Goal: Task Accomplishment & Management: Use online tool/utility

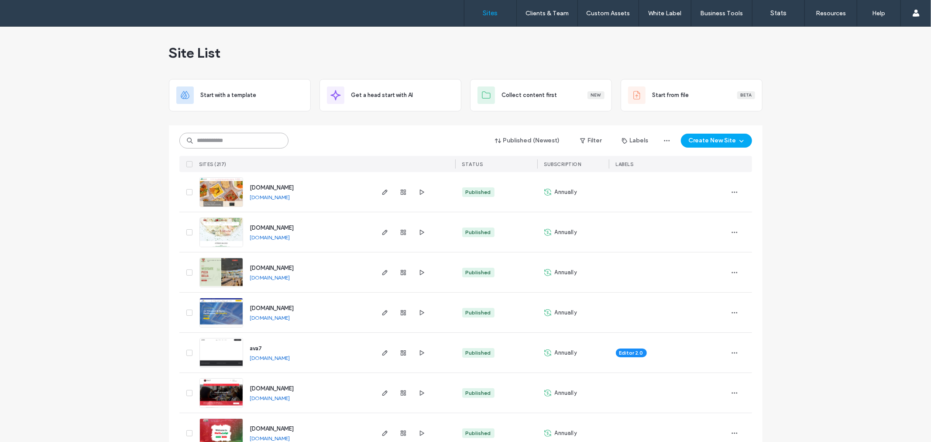
click at [254, 141] on input at bounding box center [233, 141] width 109 height 16
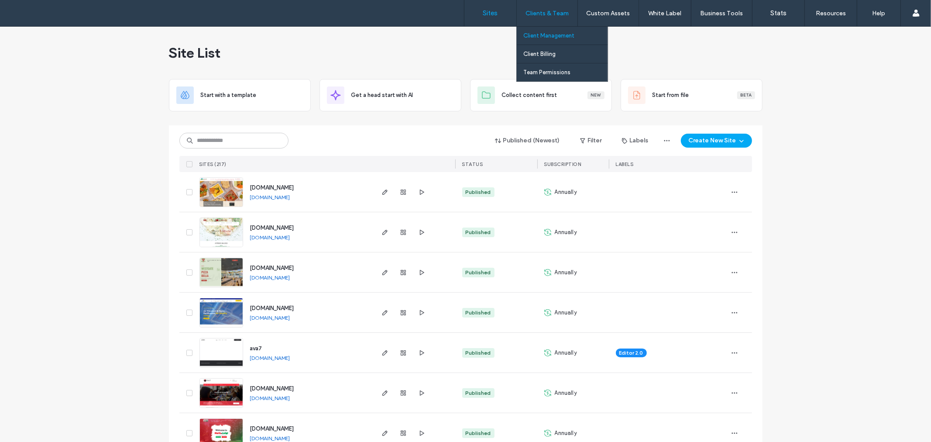
click at [553, 36] on label "Client Management" at bounding box center [548, 35] width 51 height 7
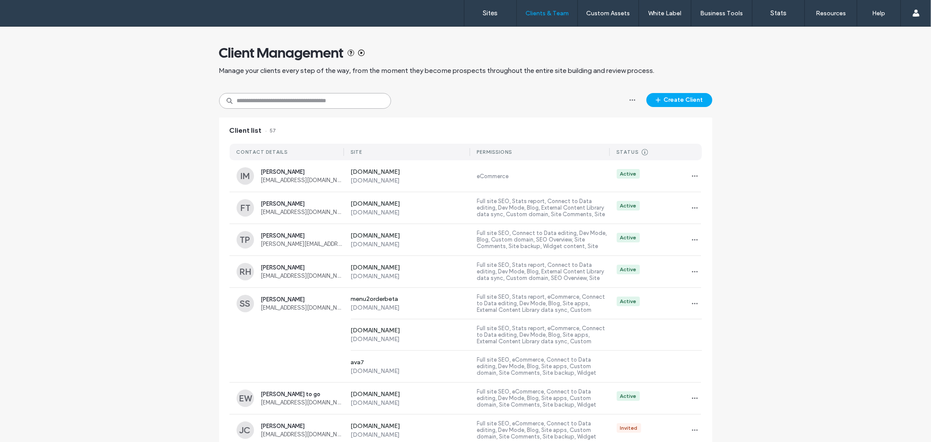
click at [294, 98] on input at bounding box center [305, 101] width 172 height 16
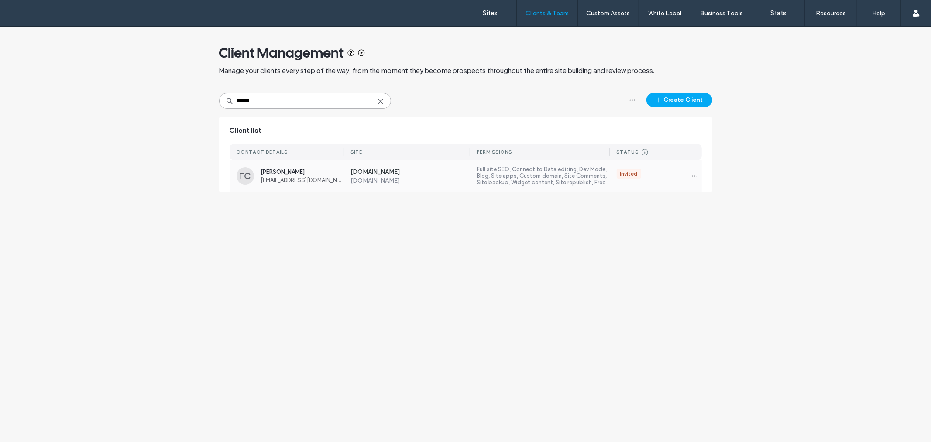
type input "******"
click at [605, 174] on label "Full site SEO, Connect to Data editing, Dev Mode, Blog, Site apps, Custom domai…" at bounding box center [543, 176] width 133 height 20
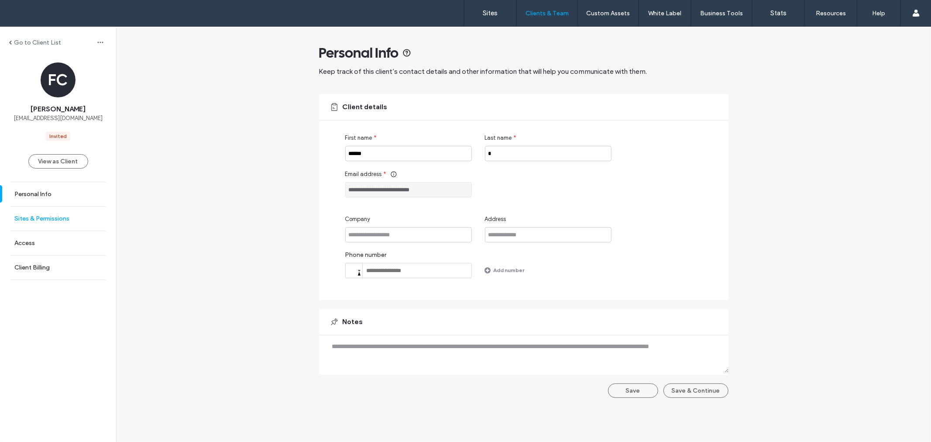
click at [47, 218] on label "Sites & Permissions" at bounding box center [41, 218] width 55 height 7
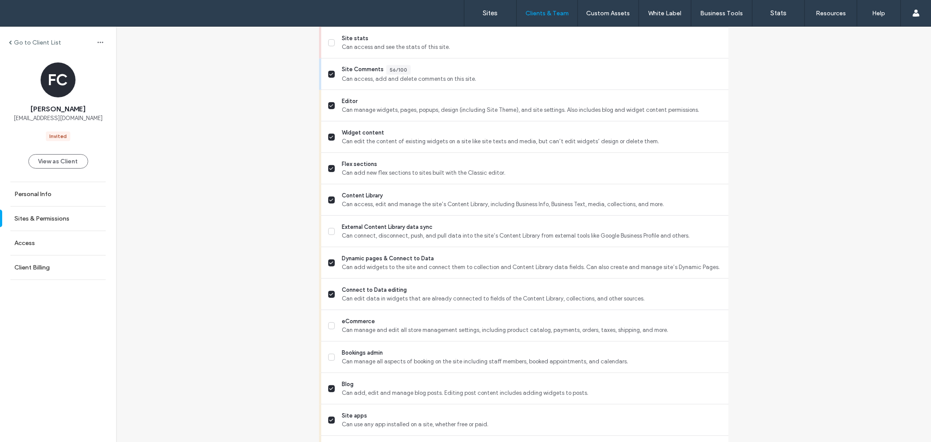
scroll to position [682, 0]
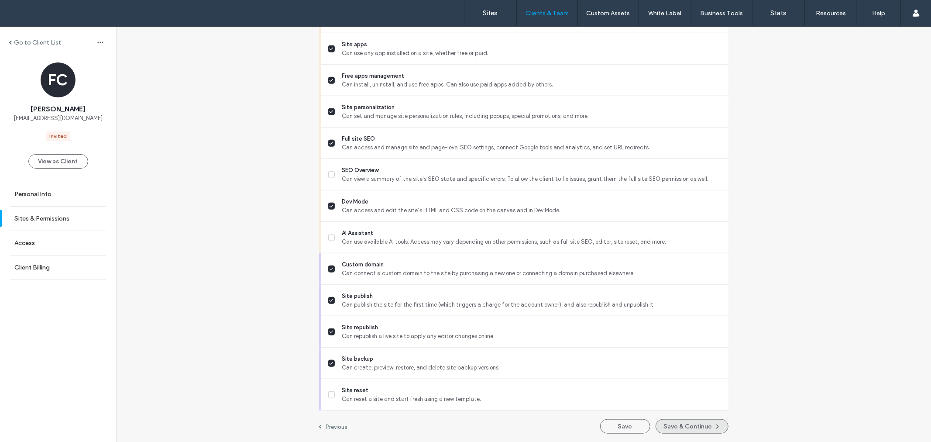
click at [694, 419] on button "Save & Continue" at bounding box center [692, 426] width 73 height 14
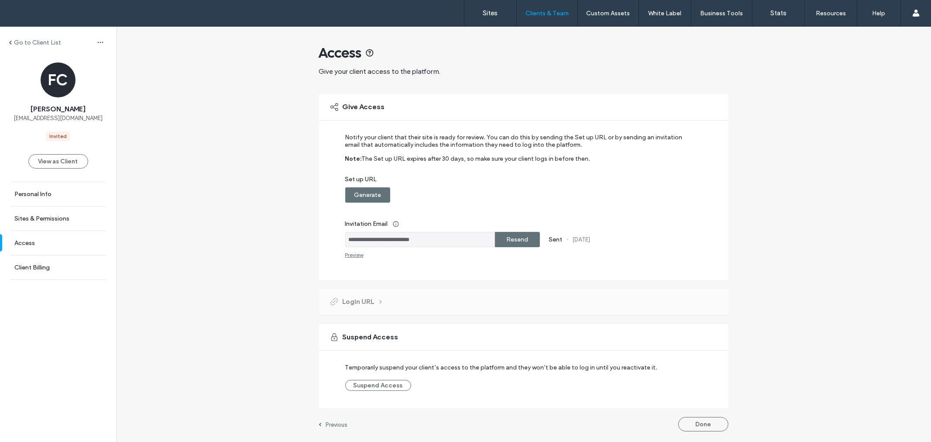
click at [368, 198] on label "Generate" at bounding box center [367, 195] width 27 height 16
click at [517, 195] on label "Copy" at bounding box center [517, 195] width 16 height 16
drag, startPoint x: 453, startPoint y: 243, endPoint x: 337, endPoint y: 244, distance: 115.7
click at [337, 244] on div "**********" at bounding box center [523, 187] width 409 height 186
drag, startPoint x: 879, startPoint y: 220, endPoint x: 820, endPoint y: 94, distance: 139.2
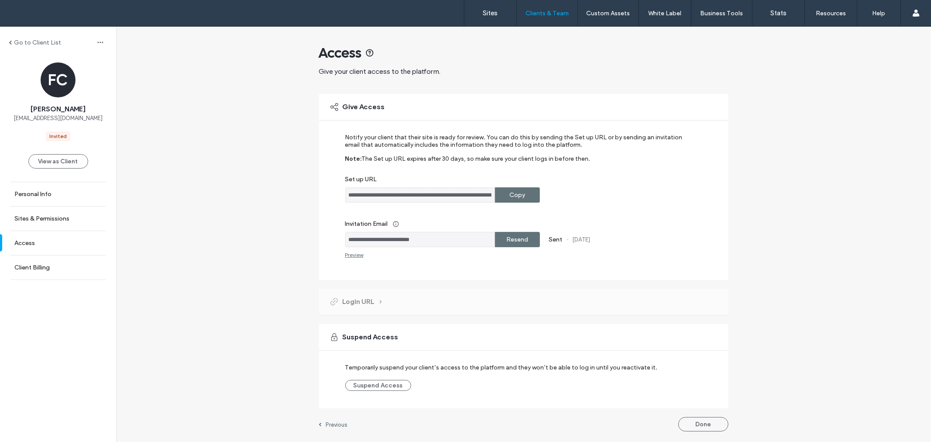
click at [879, 220] on div "**********" at bounding box center [523, 233] width 815 height 413
click at [816, 236] on div "**********" at bounding box center [523, 233] width 815 height 413
click at [831, 210] on div "**********" at bounding box center [523, 233] width 815 height 413
click at [809, 232] on div "**********" at bounding box center [523, 233] width 815 height 413
click at [812, 228] on div "**********" at bounding box center [523, 233] width 815 height 413
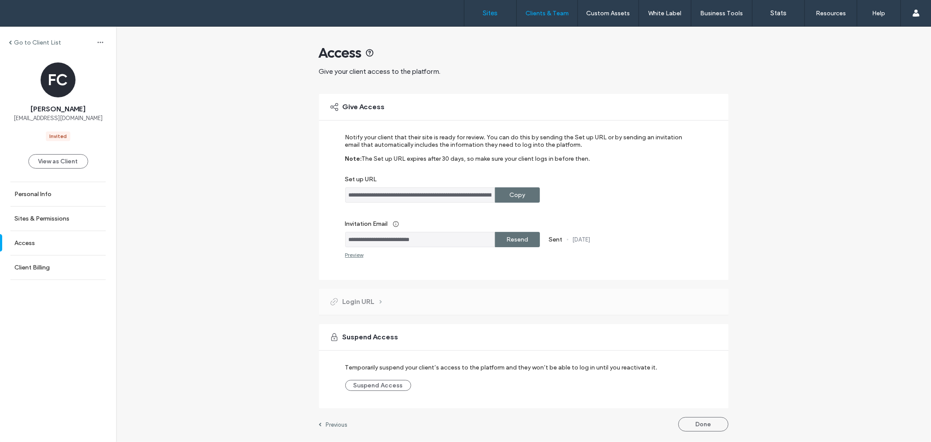
click at [486, 14] on label "Sites" at bounding box center [490, 13] width 15 height 8
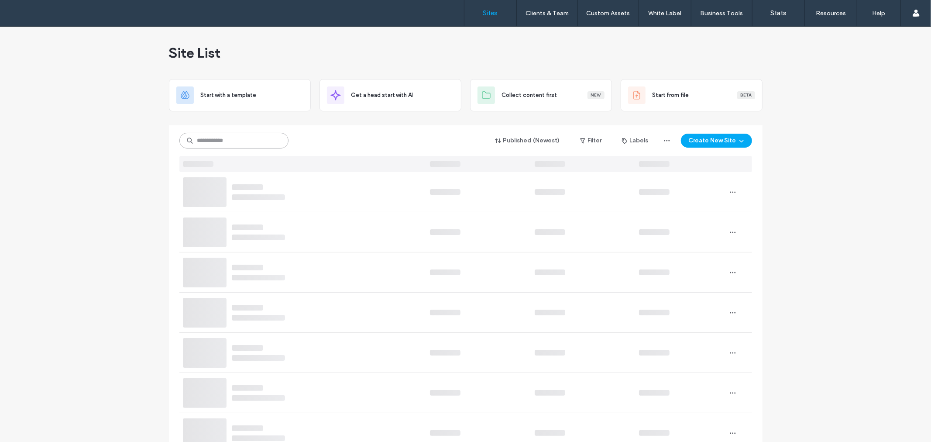
click at [239, 137] on input at bounding box center [233, 141] width 109 height 16
click at [244, 137] on input at bounding box center [233, 141] width 109 height 16
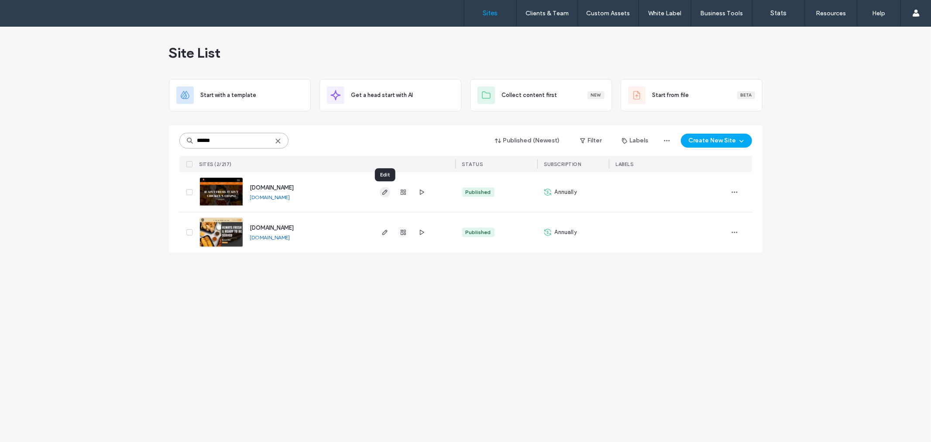
type input "******"
click at [387, 187] on span "button" at bounding box center [385, 192] width 10 height 10
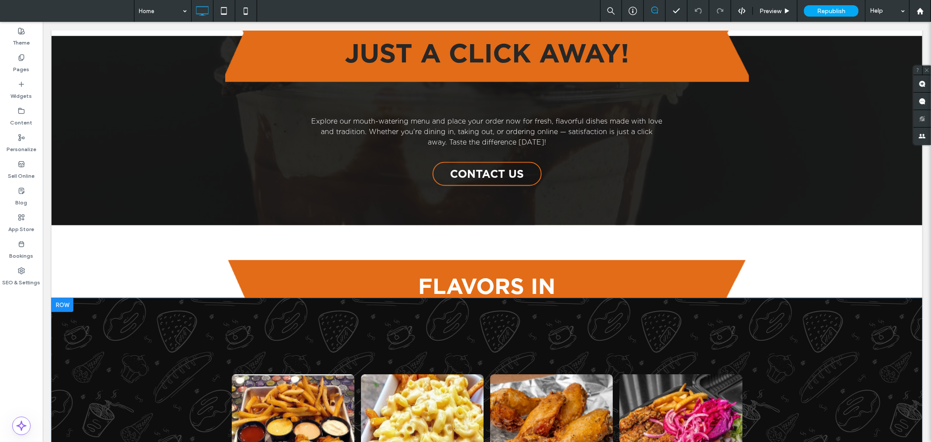
scroll to position [1521, 0]
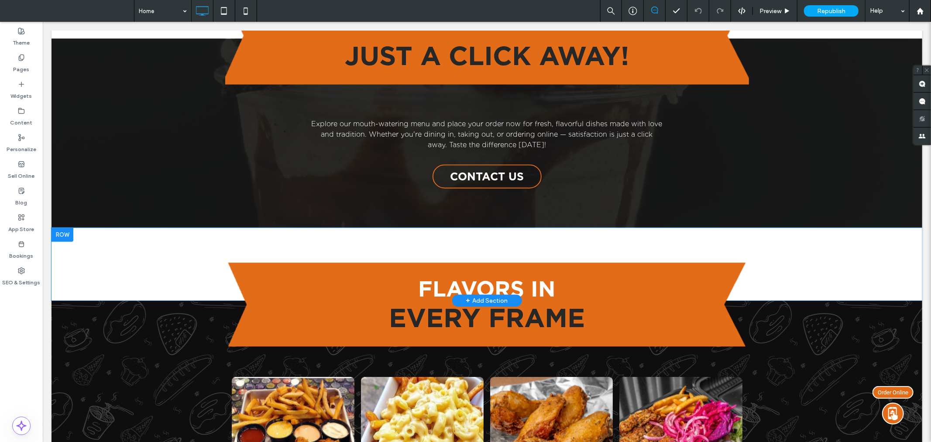
click at [60, 227] on div at bounding box center [62, 234] width 22 height 14
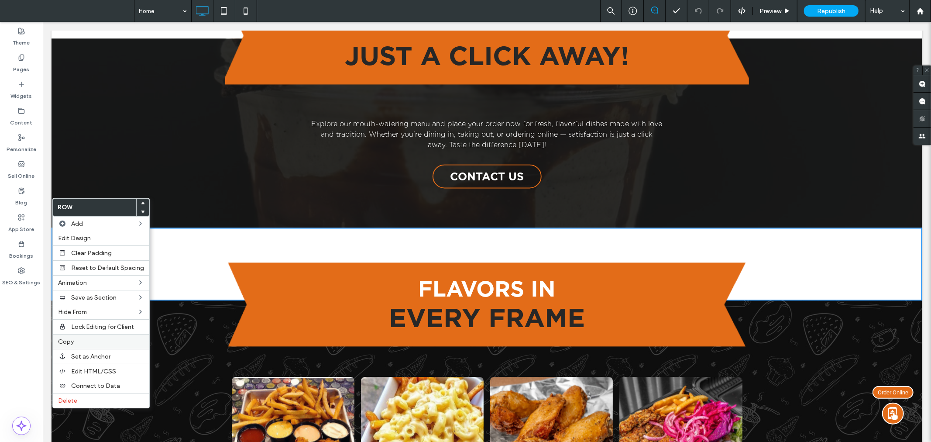
click at [103, 338] on label "Copy" at bounding box center [101, 341] width 86 height 7
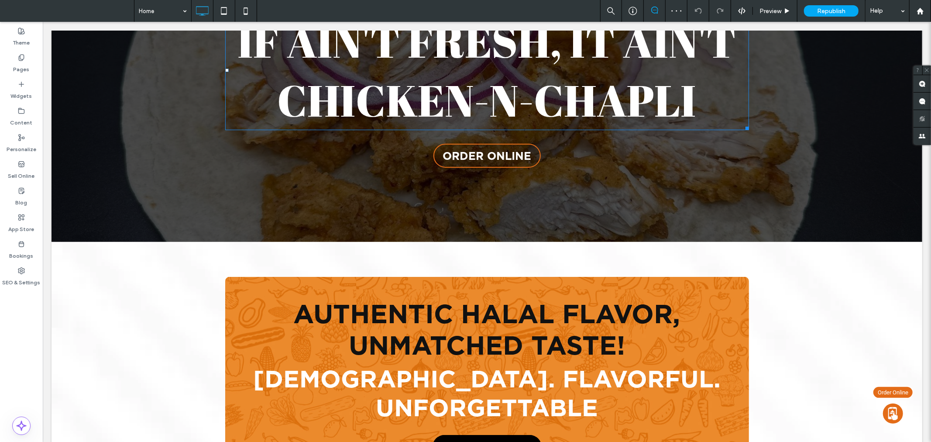
scroll to position [355, 0]
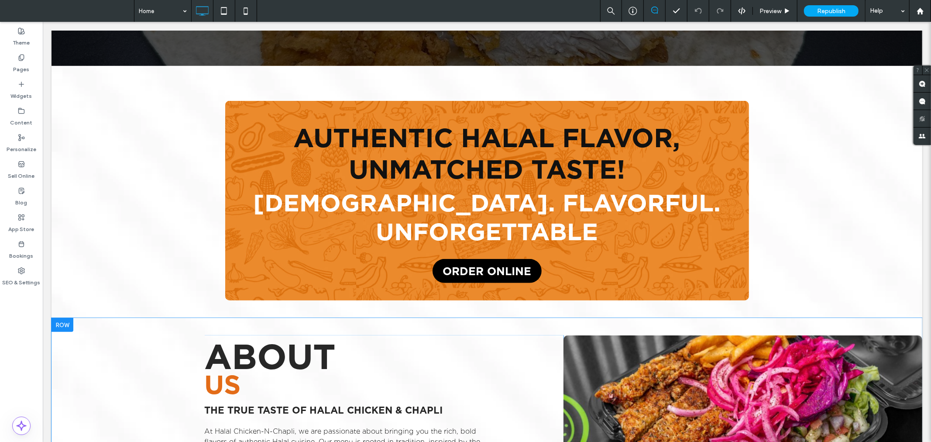
click at [62, 317] on div at bounding box center [62, 324] width 22 height 14
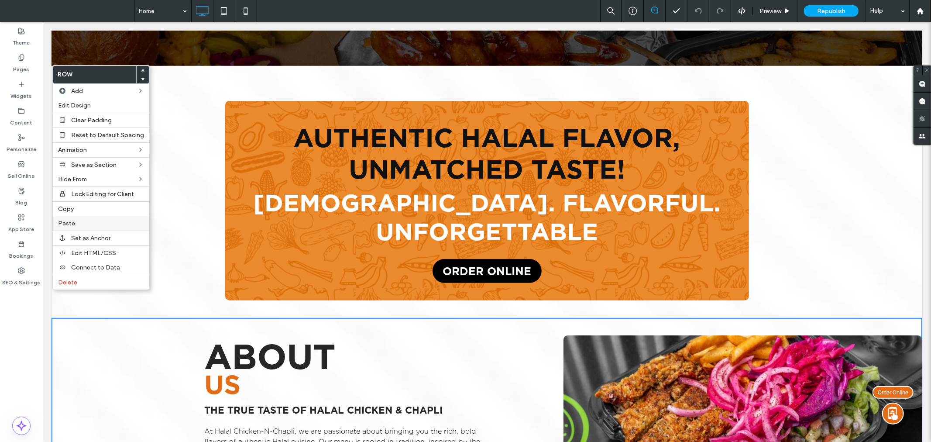
click at [79, 223] on label "Paste" at bounding box center [101, 223] width 86 height 7
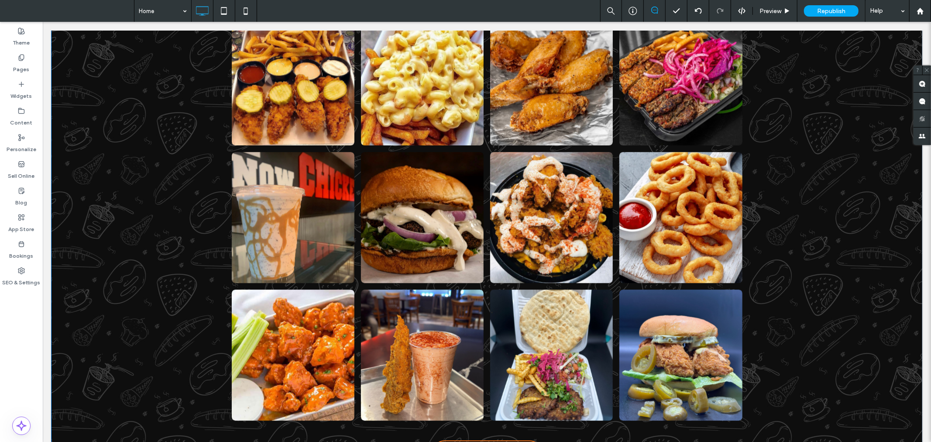
scroll to position [1778, 0]
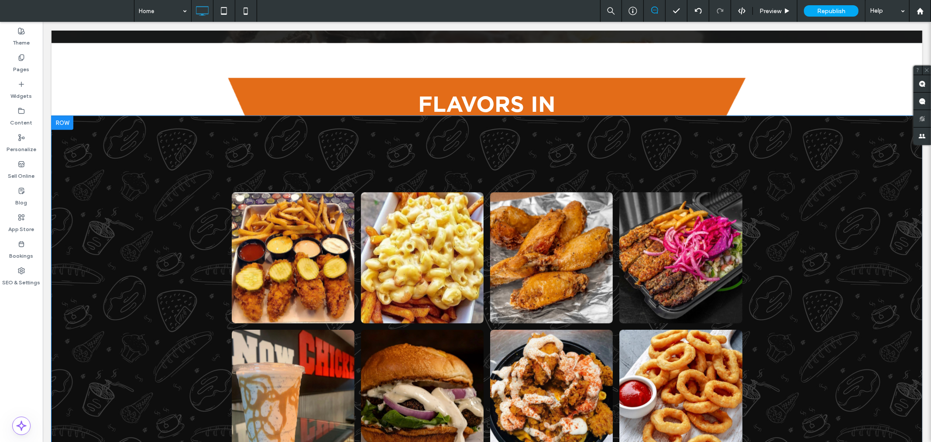
click at [64, 115] on div at bounding box center [62, 122] width 22 height 14
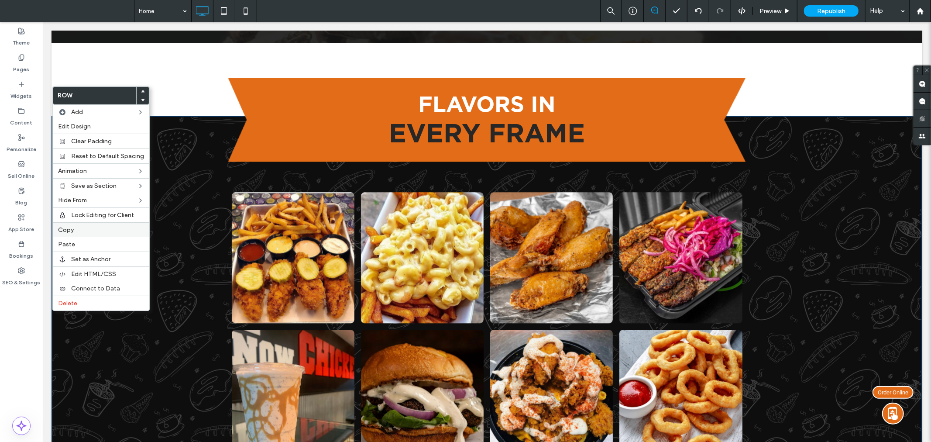
click at [90, 224] on div "Copy" at bounding box center [101, 229] width 96 height 15
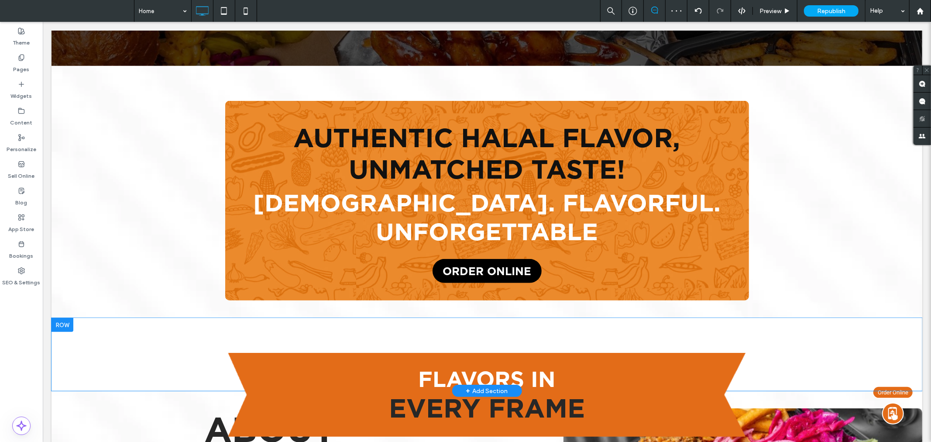
scroll to position [533, 0]
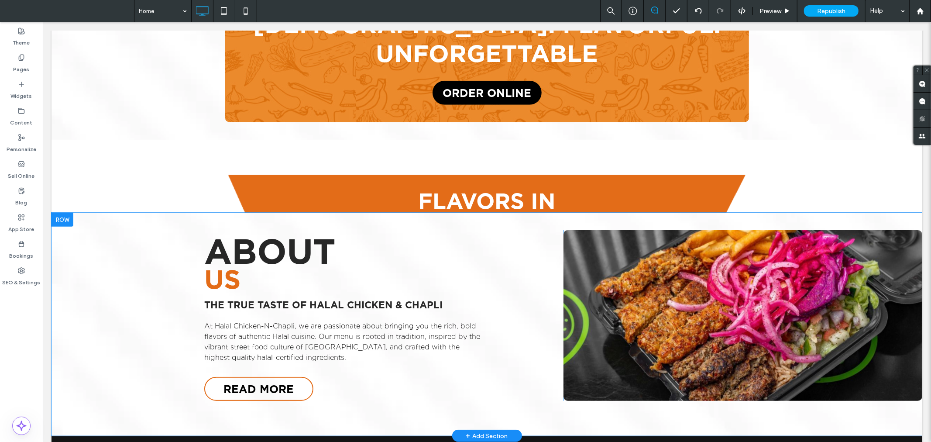
click at [64, 212] on div at bounding box center [62, 219] width 22 height 14
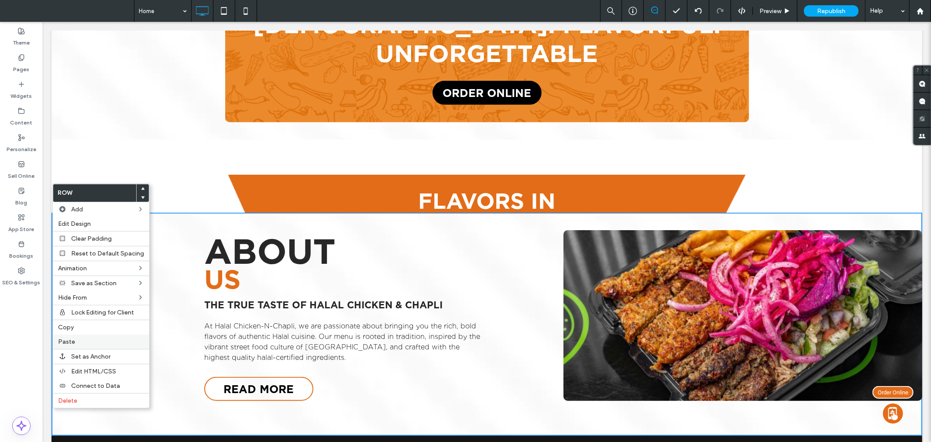
click at [85, 338] on label "Paste" at bounding box center [101, 341] width 86 height 7
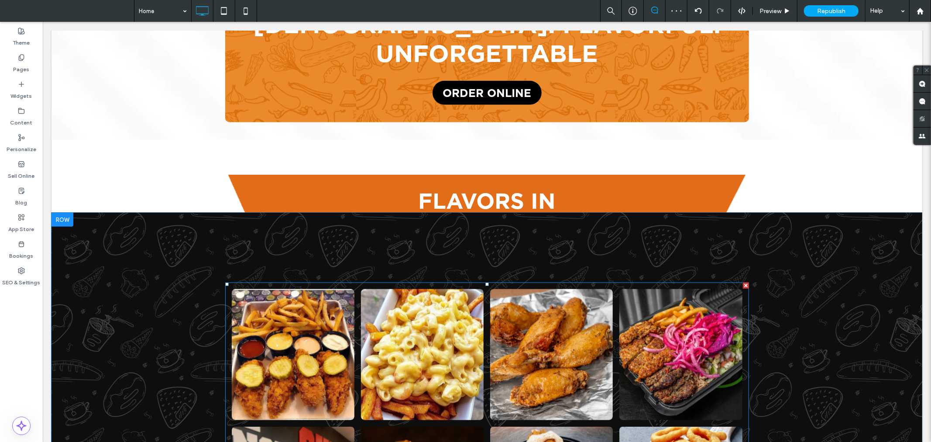
click at [742, 282] on div at bounding box center [745, 285] width 6 height 6
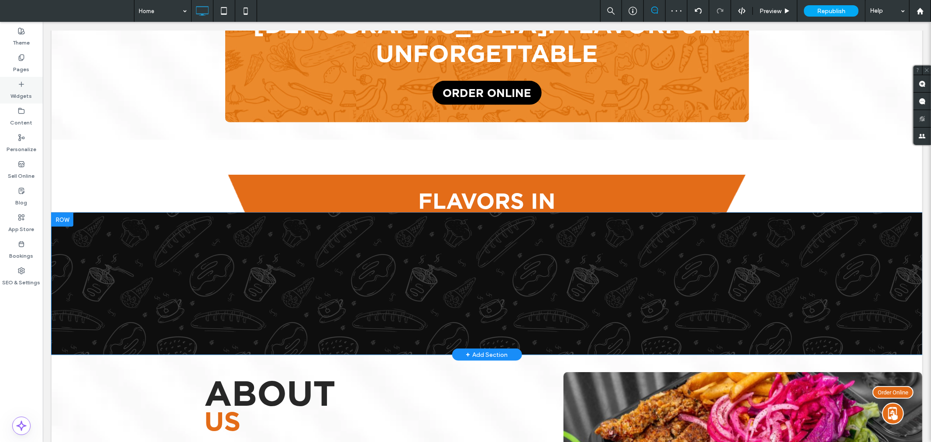
click at [23, 87] on icon at bounding box center [21, 84] width 7 height 7
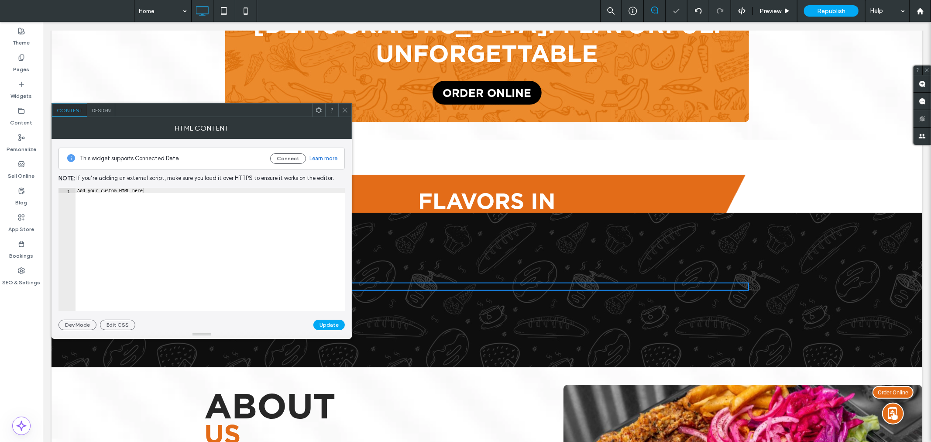
type textarea "**********"
click at [156, 192] on div "Add your custom HTML here" at bounding box center [211, 255] width 270 height 134
click at [98, 193] on div at bounding box center [211, 255] width 270 height 134
paste textarea "**********"
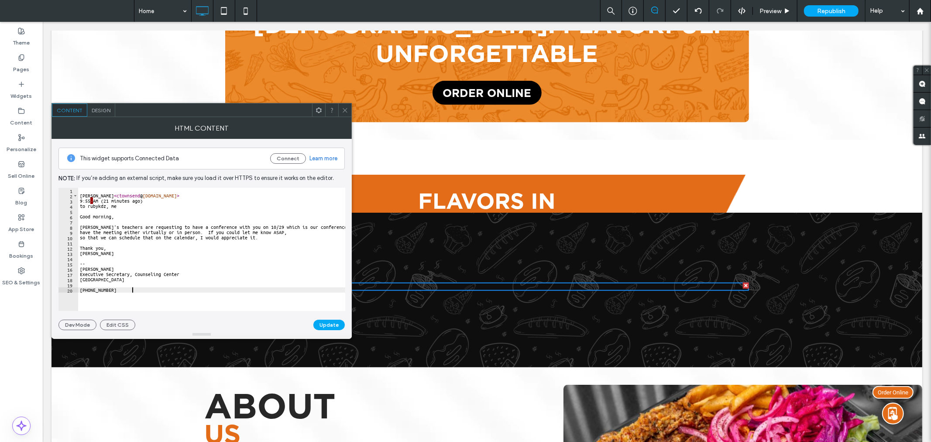
type textarea "**********"
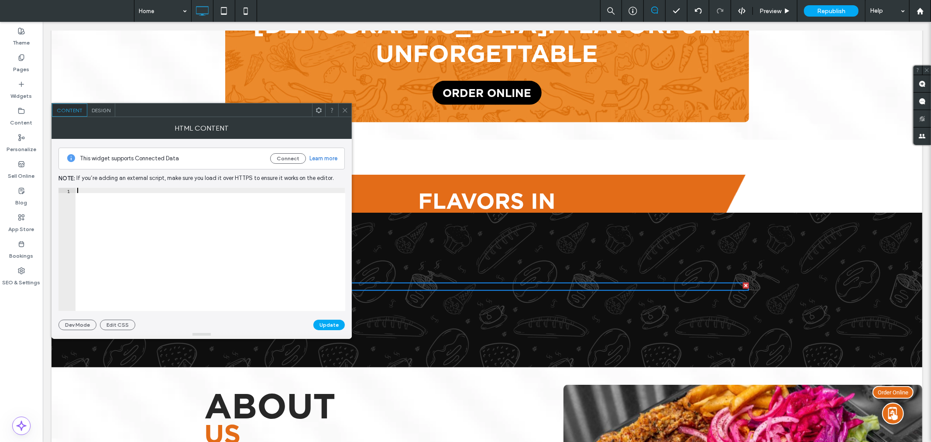
click at [173, 192] on div at bounding box center [211, 251] width 270 height 126
paste textarea "**********"
type textarea "**********"
click at [333, 326] on button "Update" at bounding box center [328, 324] width 31 height 10
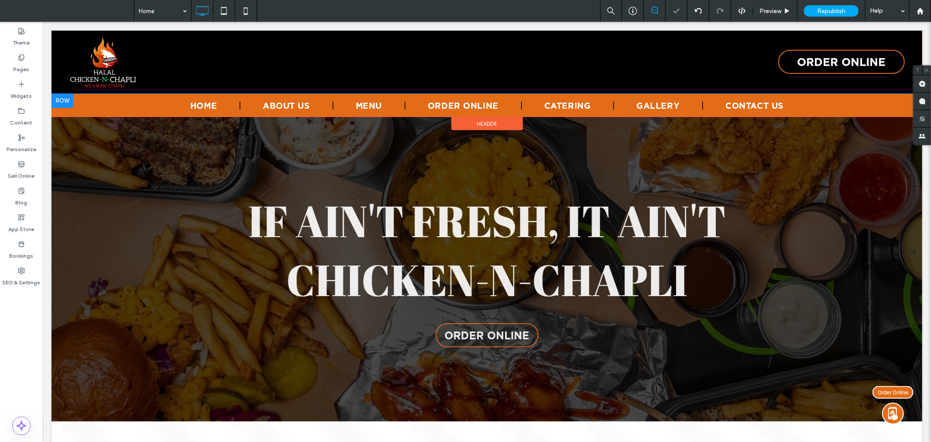
scroll to position [0, 0]
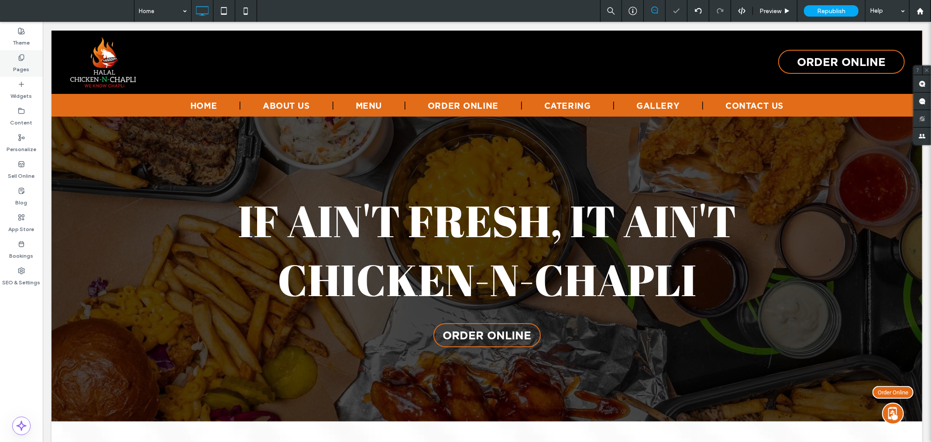
click at [26, 58] on div "Pages" at bounding box center [21, 63] width 43 height 27
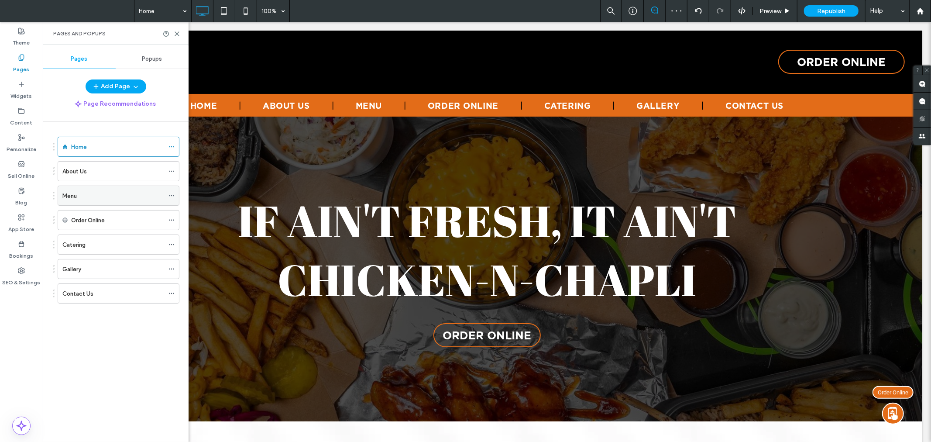
click at [123, 199] on div "Menu" at bounding box center [113, 195] width 102 height 9
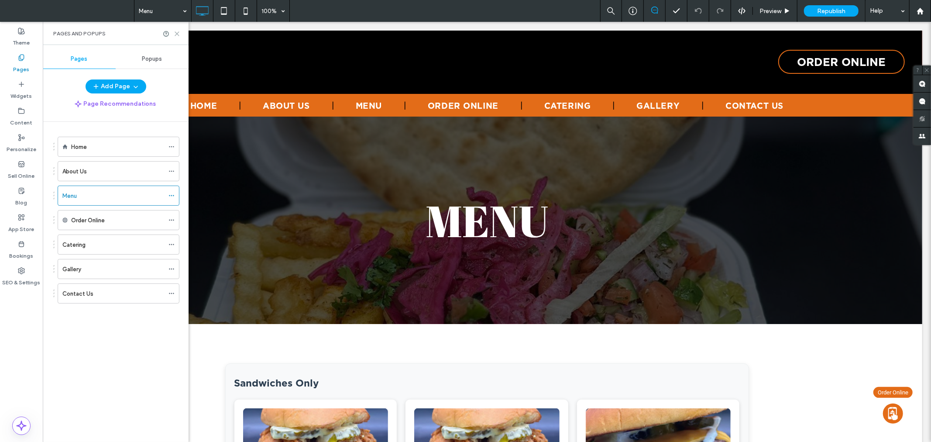
click at [177, 32] on icon at bounding box center [177, 34] width 7 height 7
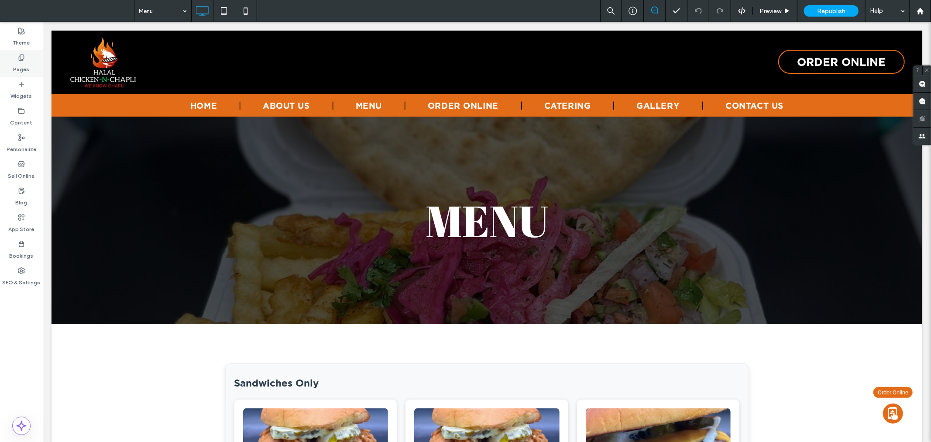
click at [18, 58] on icon at bounding box center [21, 57] width 7 height 7
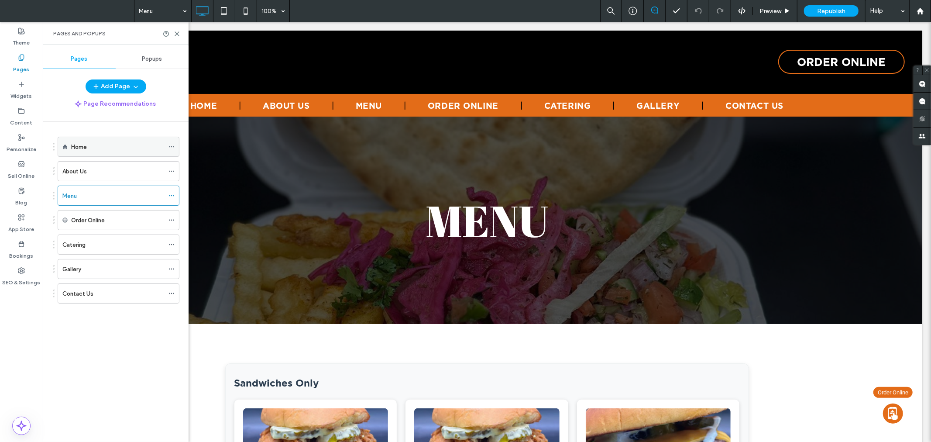
click at [102, 142] on div "Home" at bounding box center [117, 146] width 93 height 9
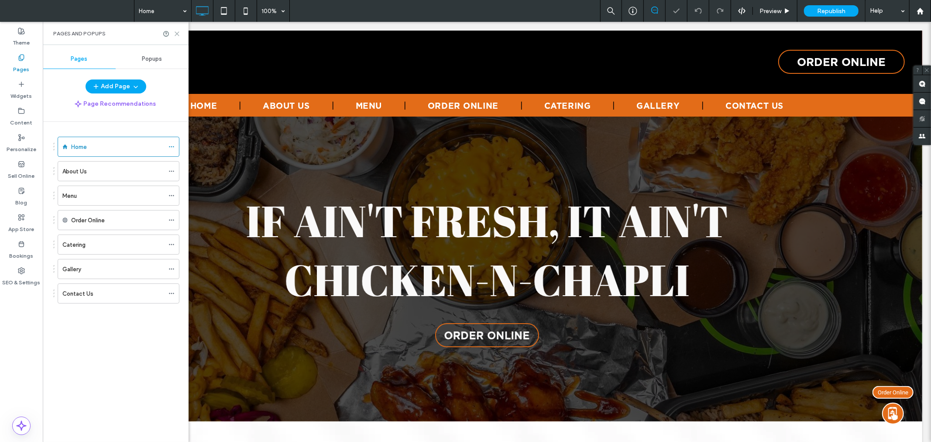
click at [178, 32] on use at bounding box center [177, 34] width 4 height 4
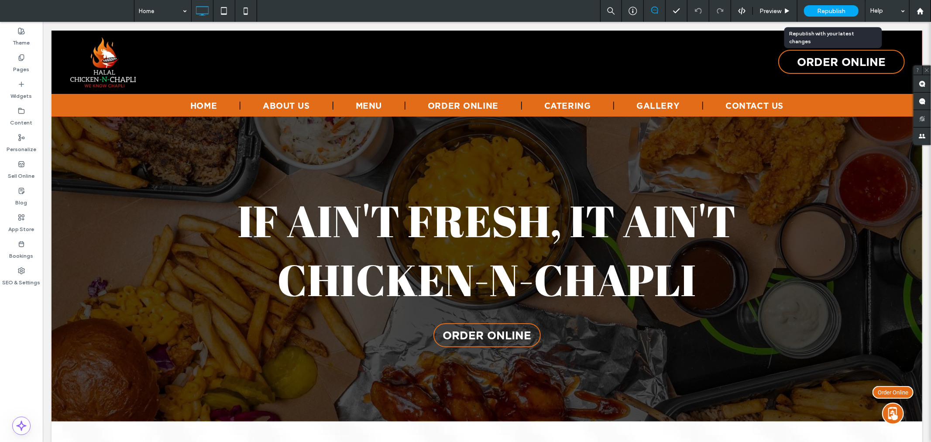
click at [847, 10] on div "Republish" at bounding box center [831, 10] width 55 height 11
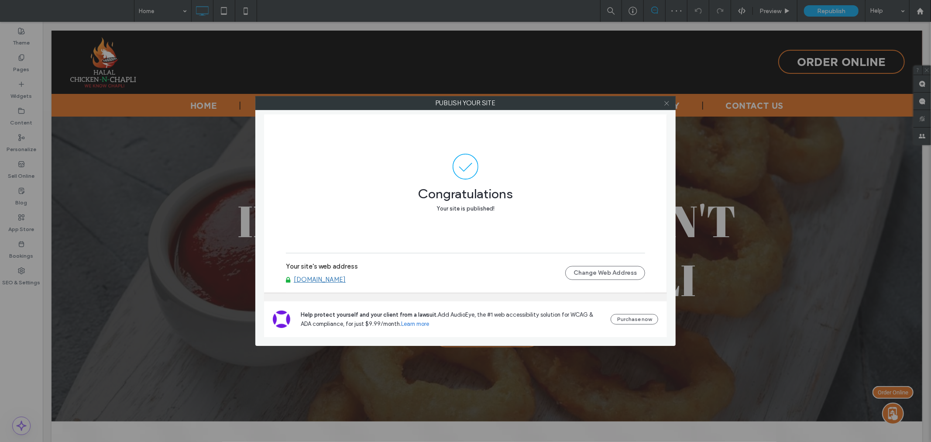
click at [669, 102] on icon at bounding box center [666, 103] width 7 height 7
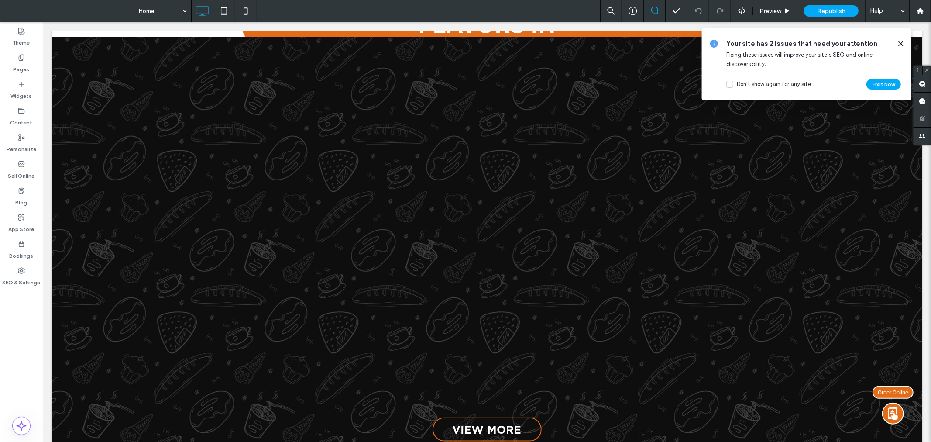
scroll to position [711, 0]
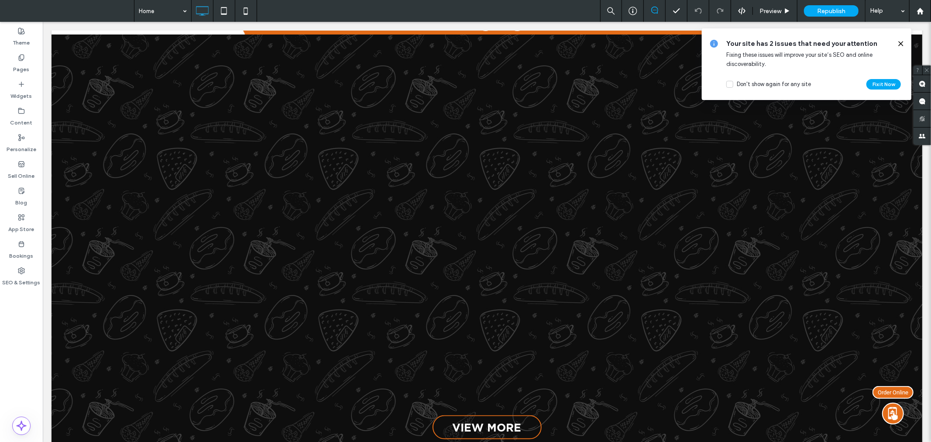
click at [900, 44] on use at bounding box center [901, 43] width 4 height 4
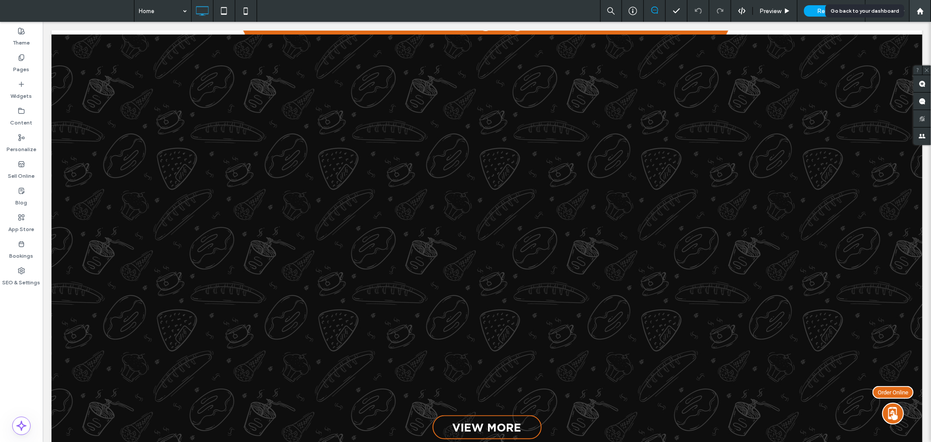
click at [917, 12] on icon at bounding box center [920, 10] width 7 height 7
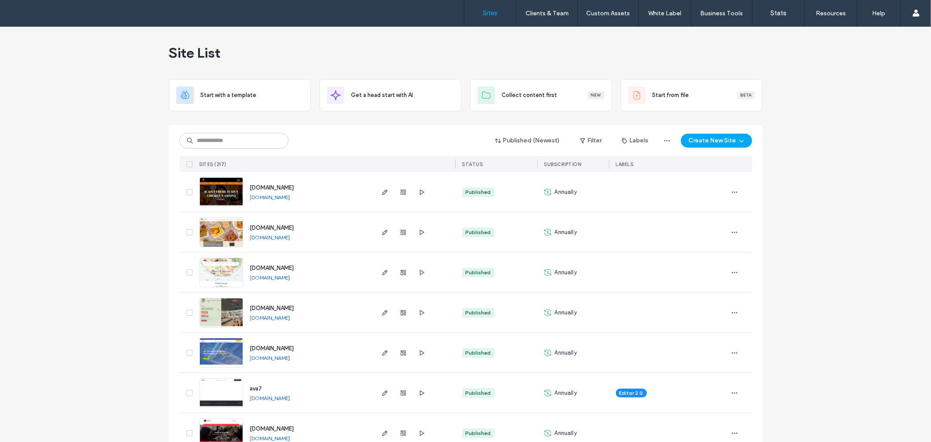
click at [381, 193] on icon "button" at bounding box center [384, 192] width 7 height 7
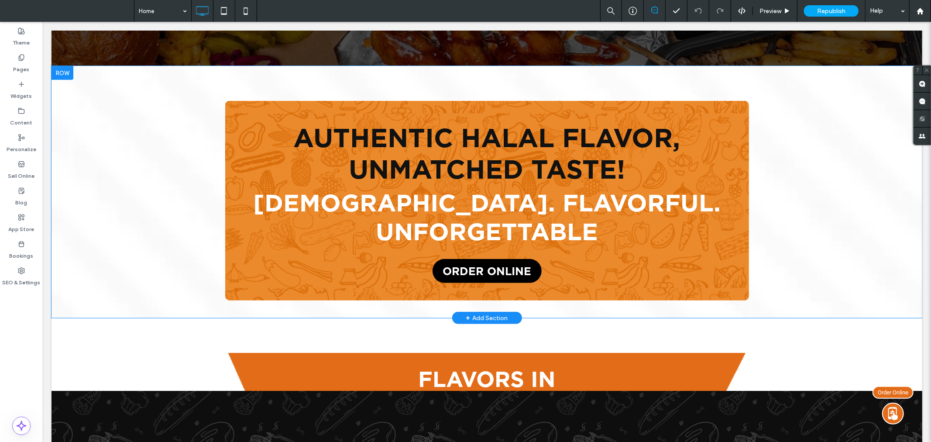
scroll to position [355, 0]
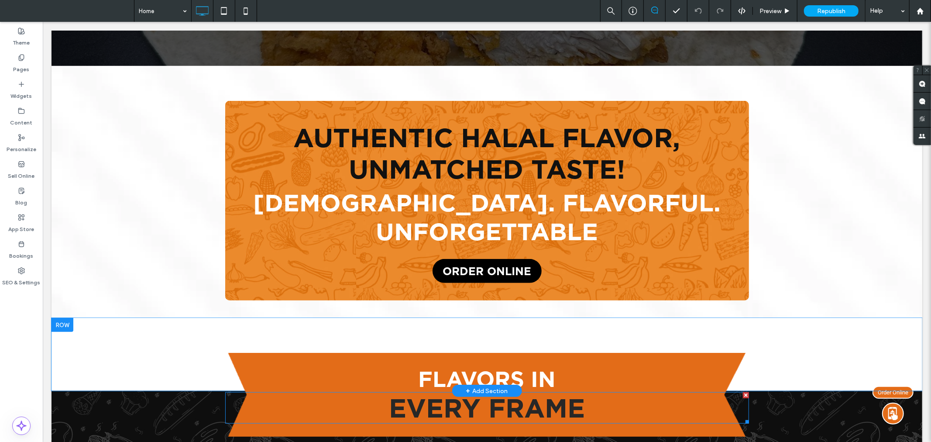
click at [742, 392] on div at bounding box center [745, 395] width 6 height 6
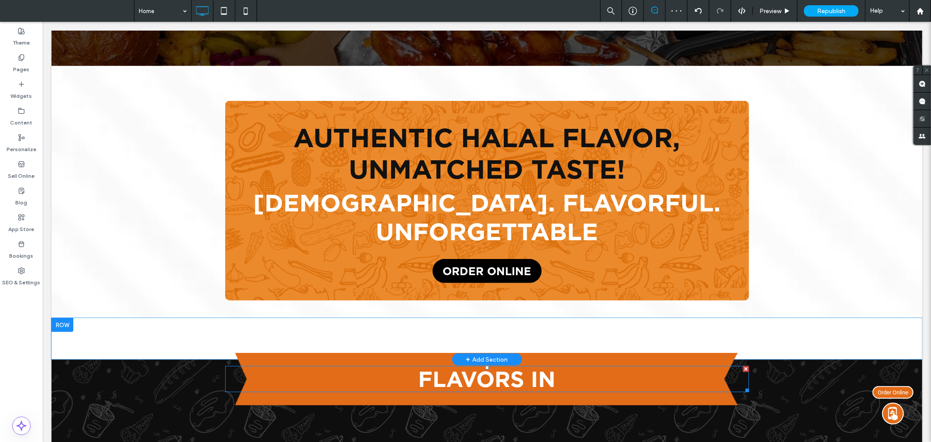
click at [742, 365] on div at bounding box center [745, 368] width 6 height 6
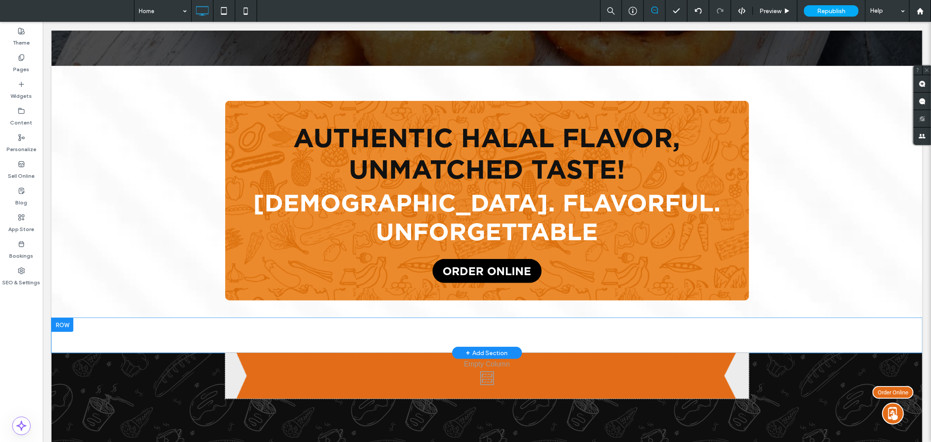
click at [66, 317] on div at bounding box center [62, 324] width 22 height 14
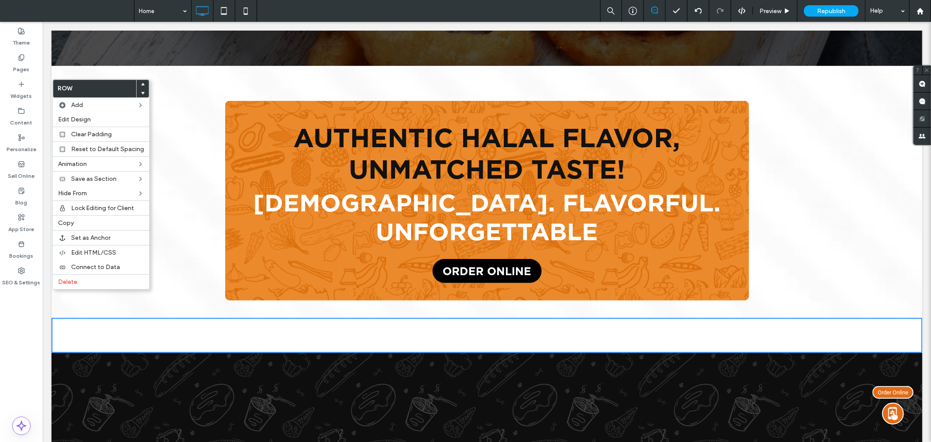
click at [369, 354] on div "Click To Paste" at bounding box center [487, 375] width 524 height 46
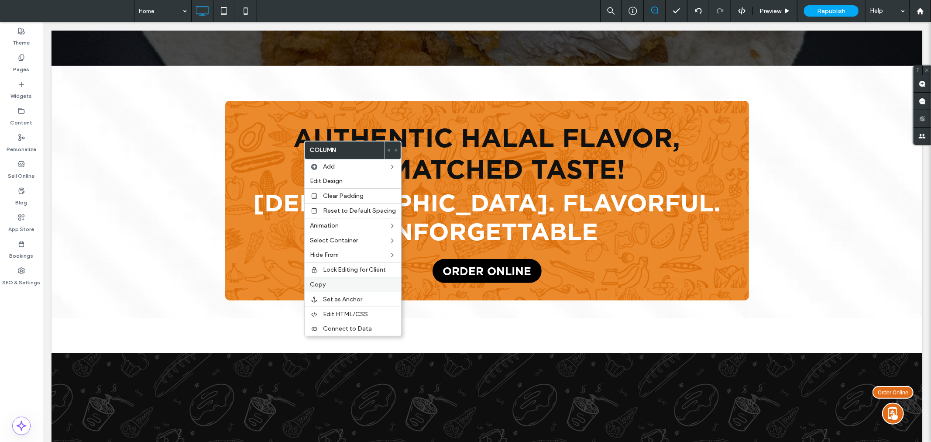
click at [331, 286] on label "Copy" at bounding box center [353, 284] width 86 height 7
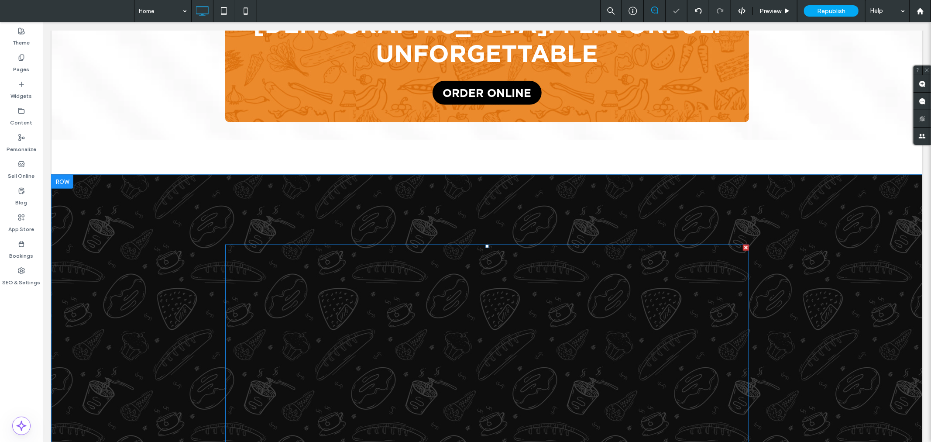
scroll to position [711, 0]
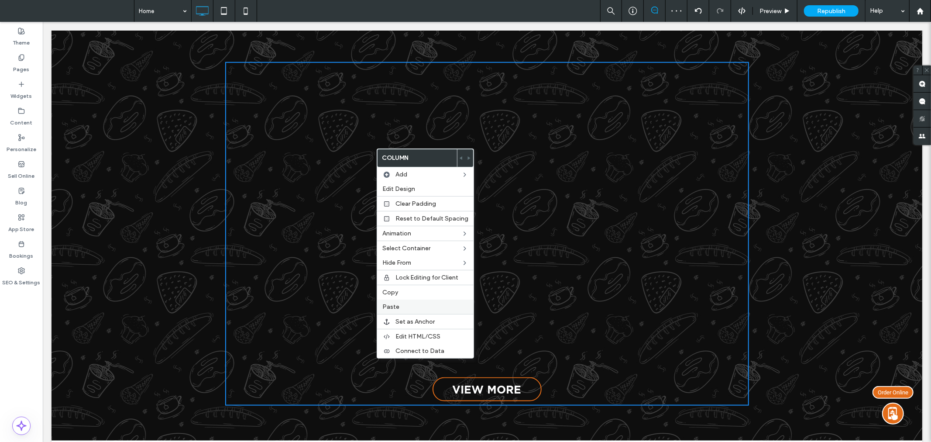
click at [402, 305] on label "Paste" at bounding box center [425, 306] width 86 height 7
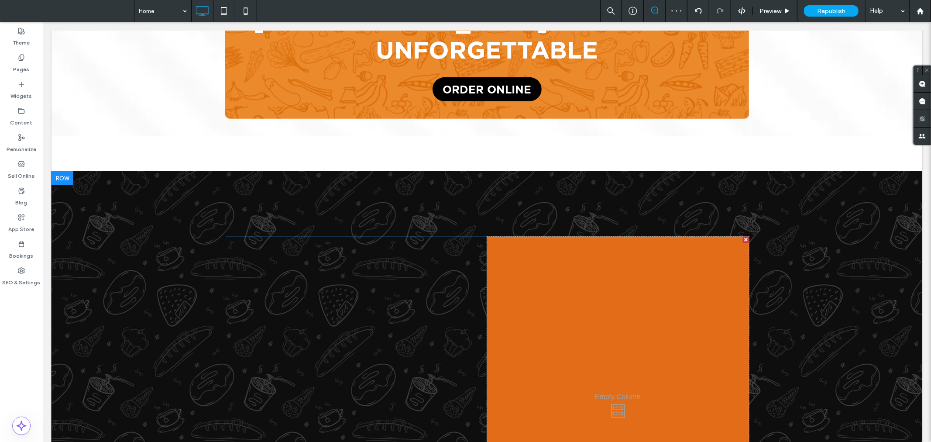
scroll to position [533, 0]
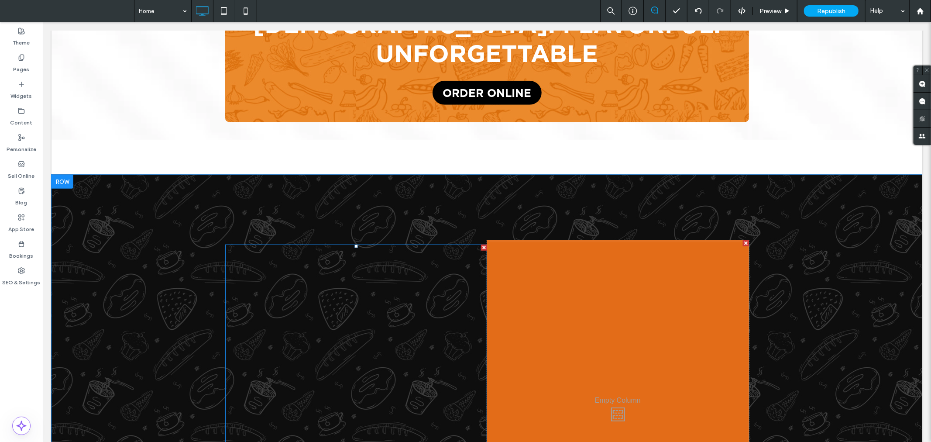
drag, startPoint x: 681, startPoint y: 232, endPoint x: 408, endPoint y: 214, distance: 273.8
click at [408, 240] on div "VIEW MORE Click To Paste Click To Paste Click To Paste" at bounding box center [487, 411] width 524 height 343
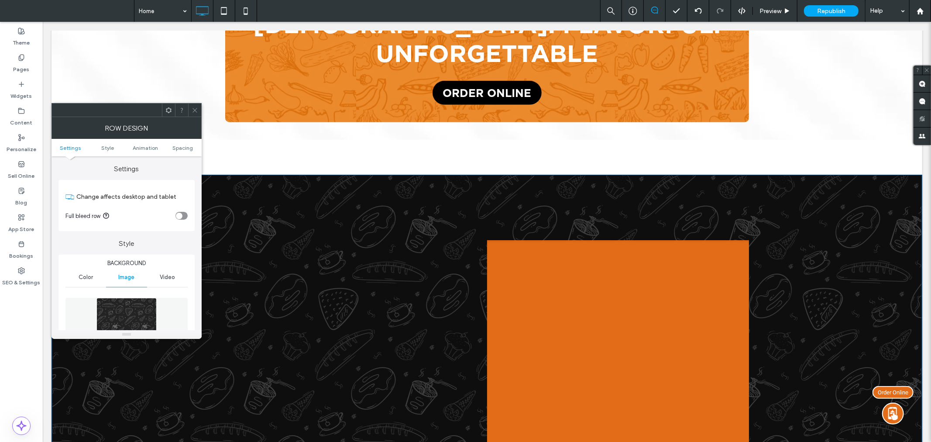
click at [194, 110] on use at bounding box center [194, 110] width 4 height 4
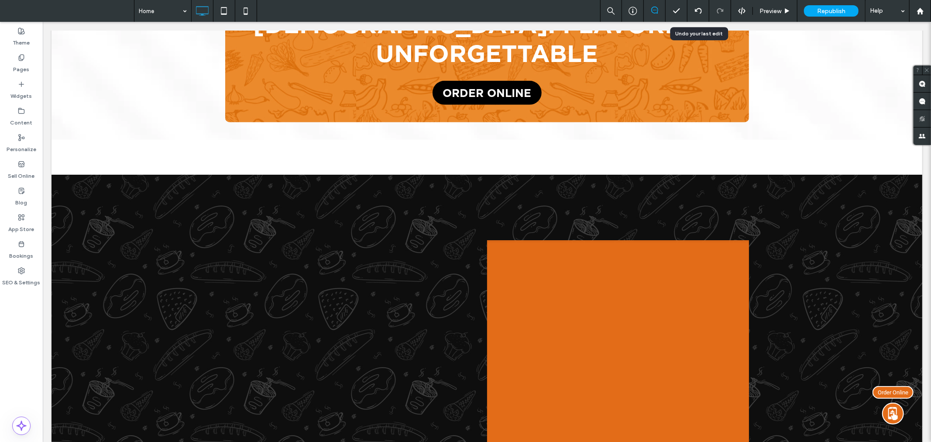
click at [701, 11] on use at bounding box center [697, 11] width 7 height 6
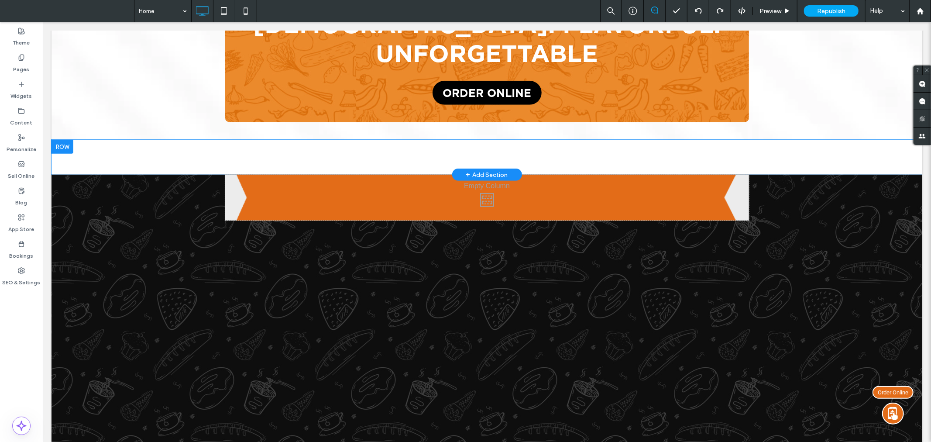
click at [68, 139] on div at bounding box center [62, 146] width 22 height 14
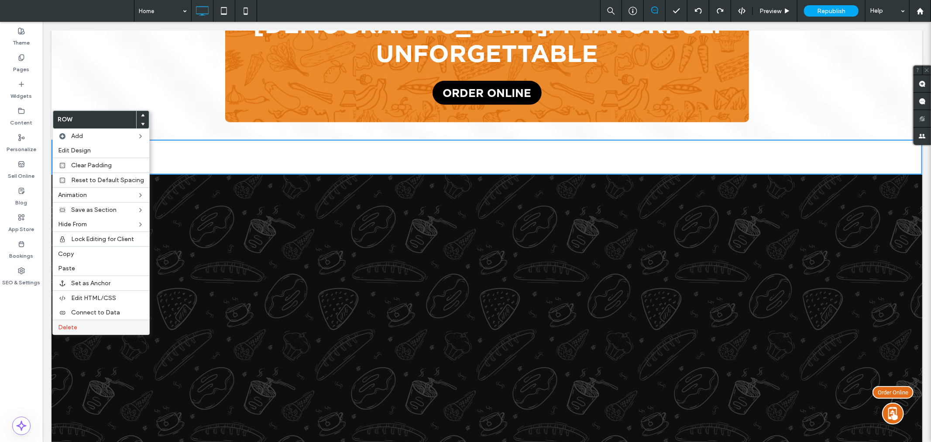
click at [77, 323] on label "Delete" at bounding box center [101, 326] width 86 height 7
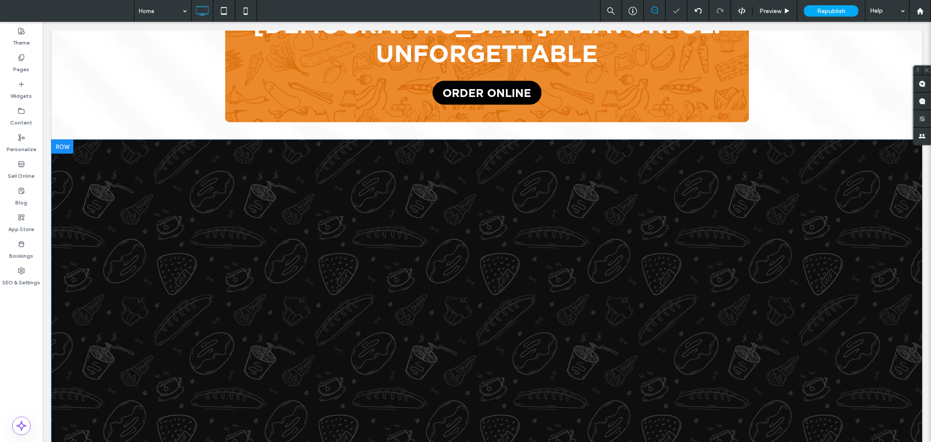
scroll to position [355, 0]
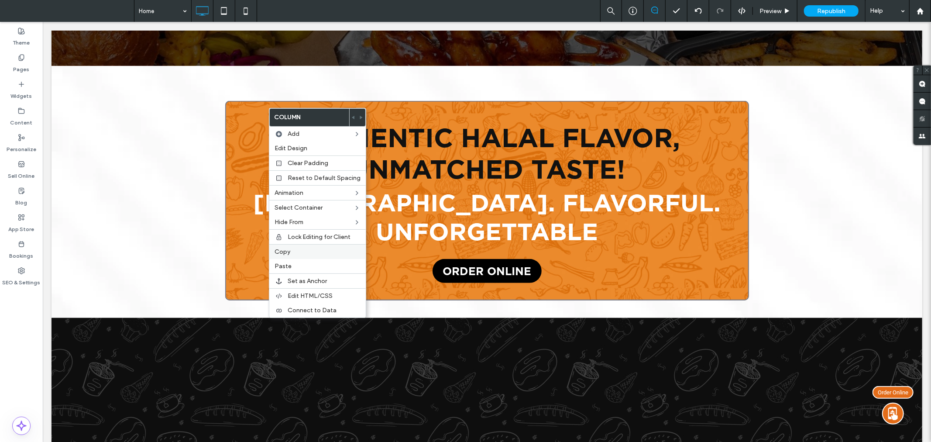
drag, startPoint x: 294, startPoint y: 249, endPoint x: 333, endPoint y: 265, distance: 41.5
click at [294, 249] on label "Copy" at bounding box center [318, 251] width 86 height 7
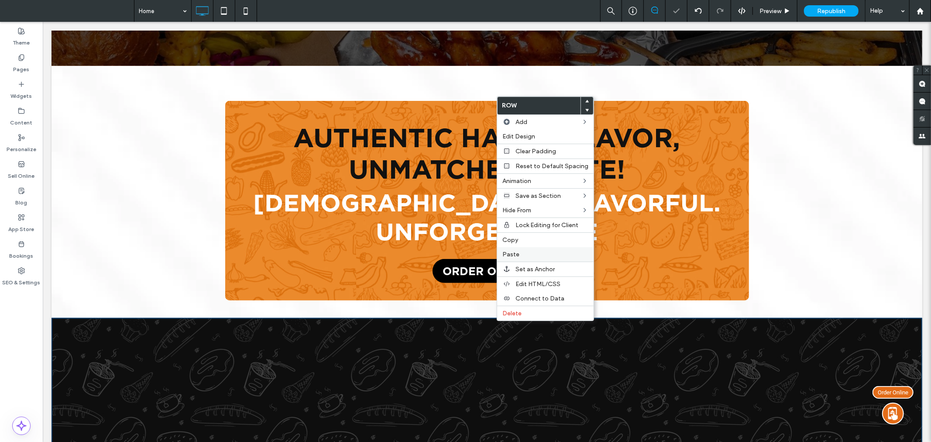
click at [531, 251] on label "Paste" at bounding box center [545, 254] width 86 height 7
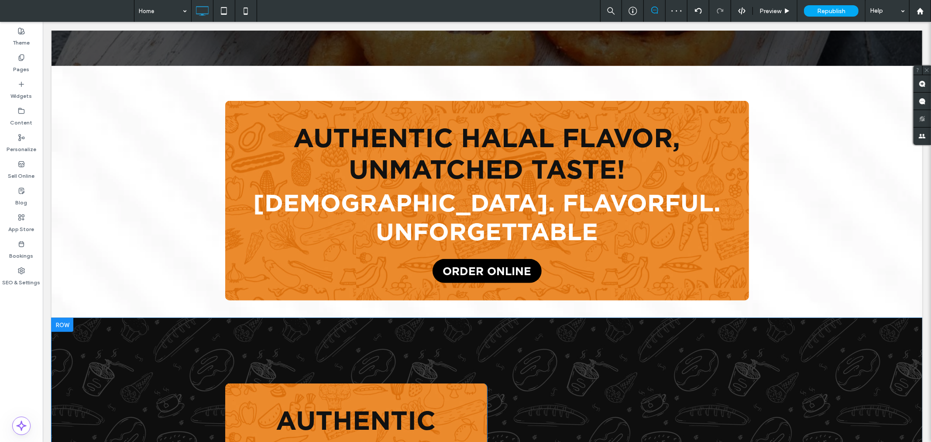
drag, startPoint x: 430, startPoint y: 359, endPoint x: 570, endPoint y: 306, distance: 150.0
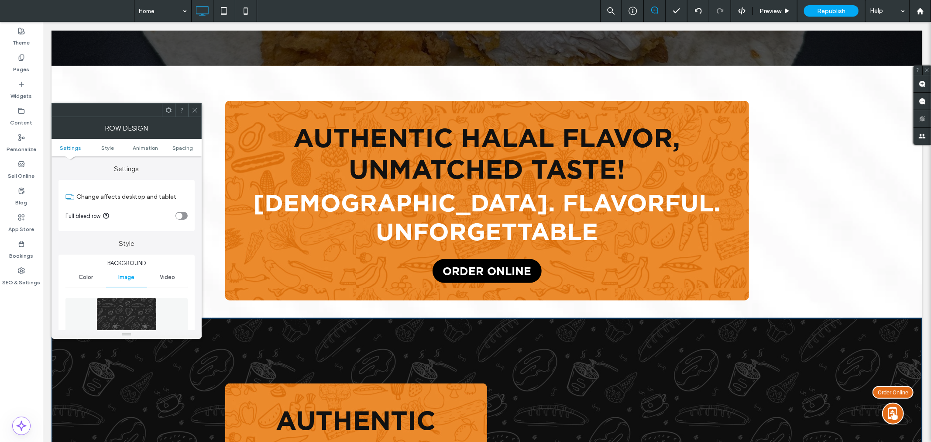
drag, startPoint x: 198, startPoint y: 105, endPoint x: 164, endPoint y: 95, distance: 35.2
click at [198, 105] on span at bounding box center [195, 109] width 7 height 13
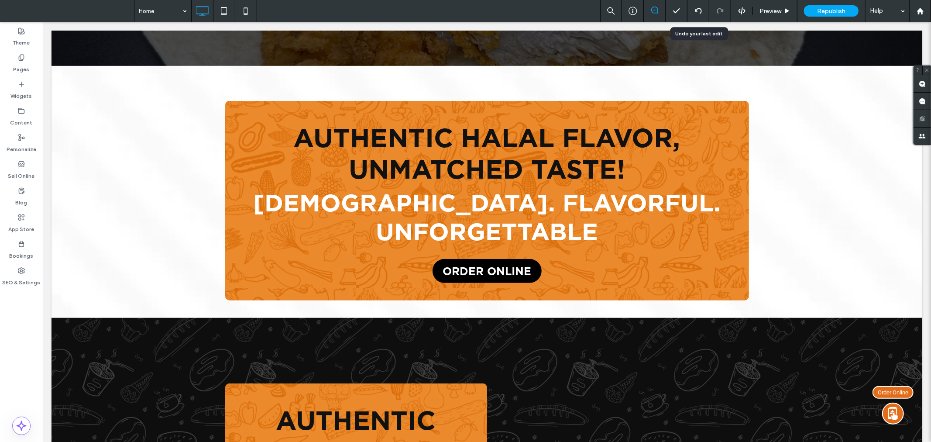
click at [693, 8] on div at bounding box center [697, 10] width 21 height 7
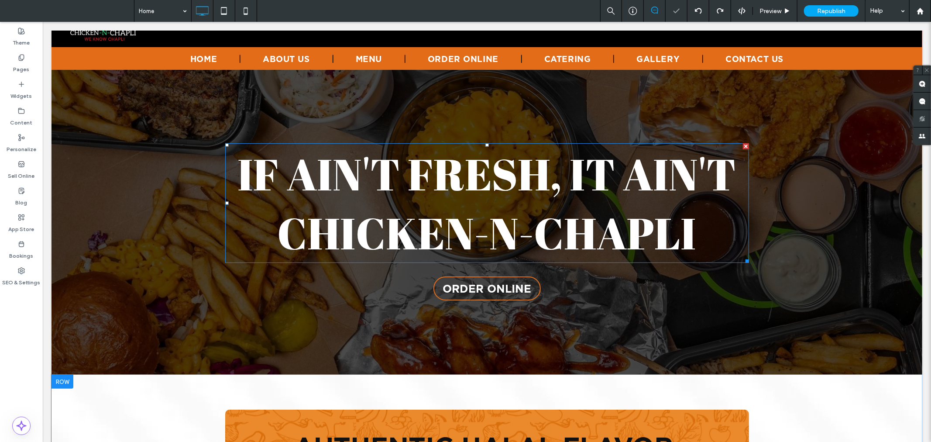
scroll to position [0, 0]
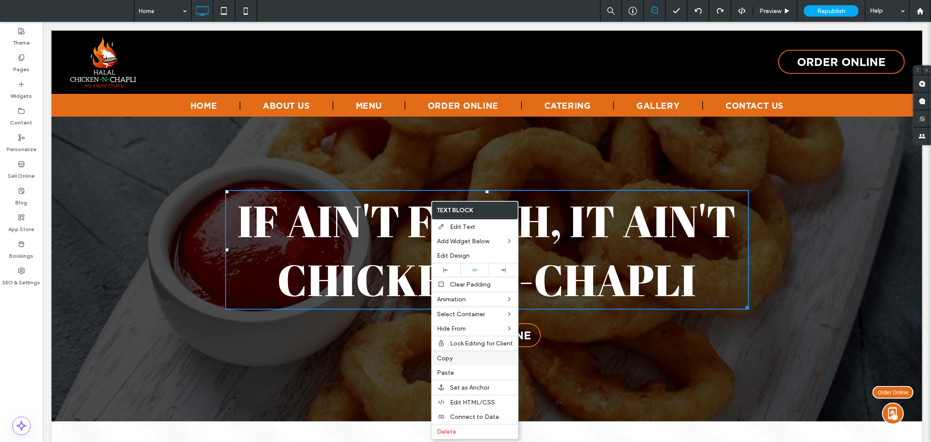
click at [472, 356] on label "Copy" at bounding box center [475, 357] width 76 height 7
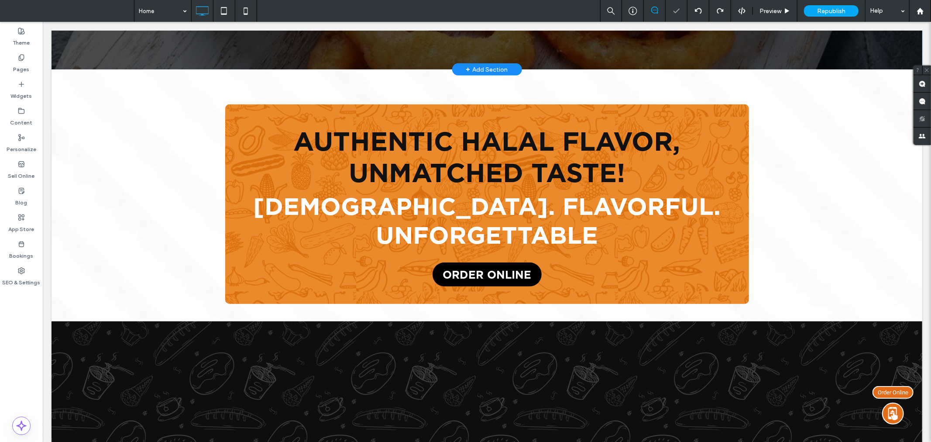
scroll to position [355, 0]
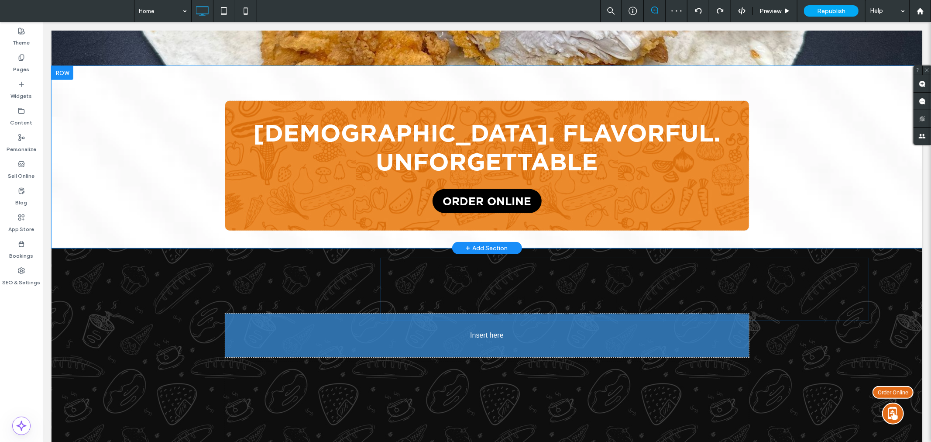
drag, startPoint x: 504, startPoint y: 155, endPoint x: 552, endPoint y: 313, distance: 164.6
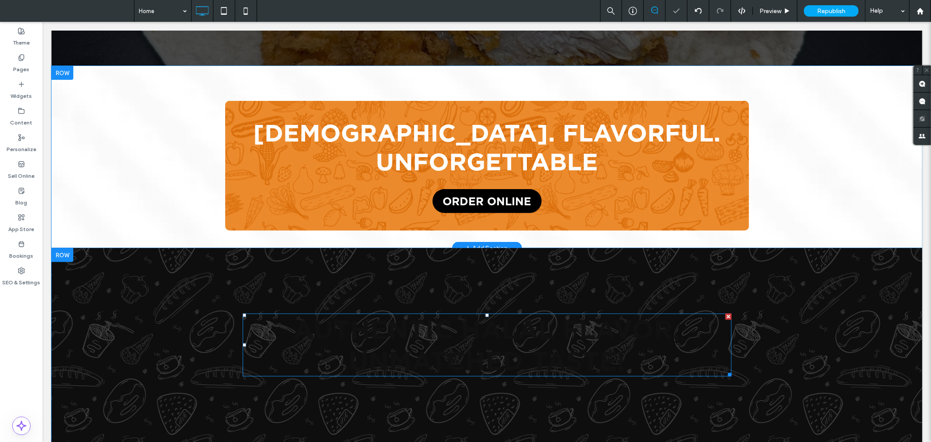
click at [359, 315] on span "AUTHENTIC HALAL FLAVOR, UNMATCHED TASTE!" at bounding box center [486, 344] width 387 height 63
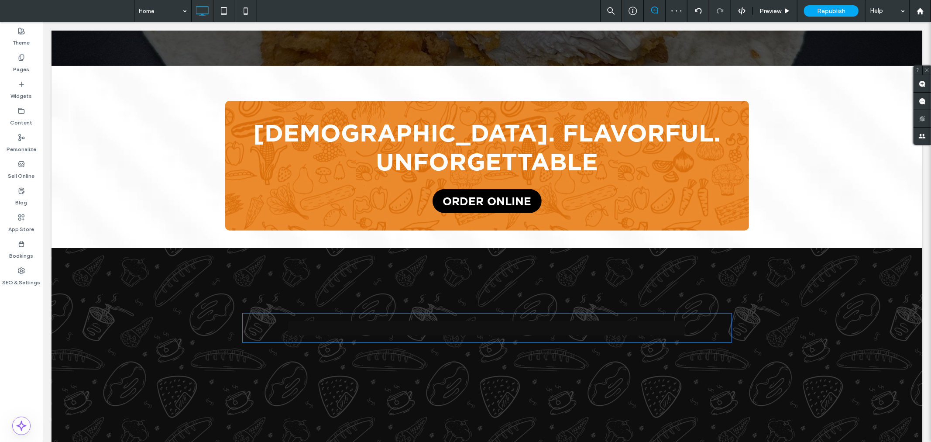
type input "**********"
type input "**"
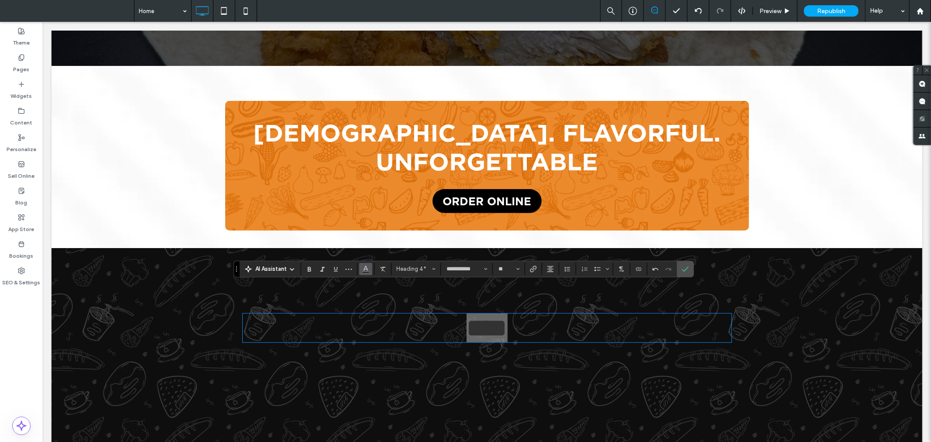
click at [362, 271] on span "Color" at bounding box center [365, 267] width 7 height 11
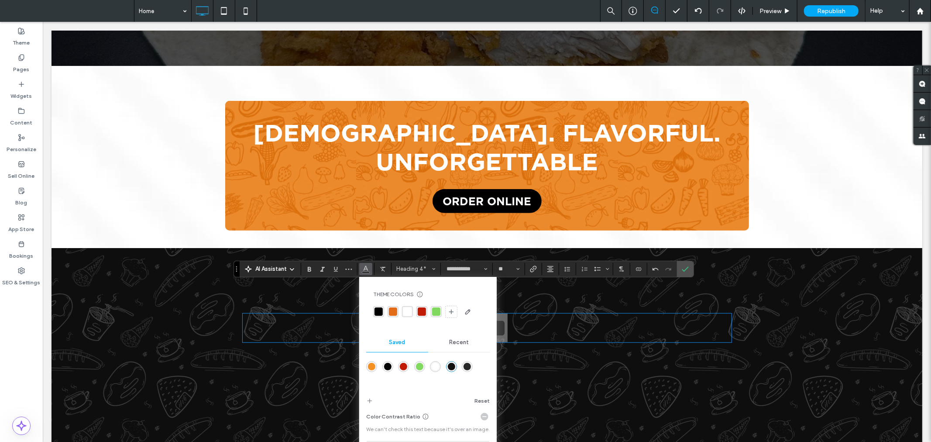
click at [435, 368] on div "rgba(255,255,255,1)" at bounding box center [435, 366] width 7 height 7
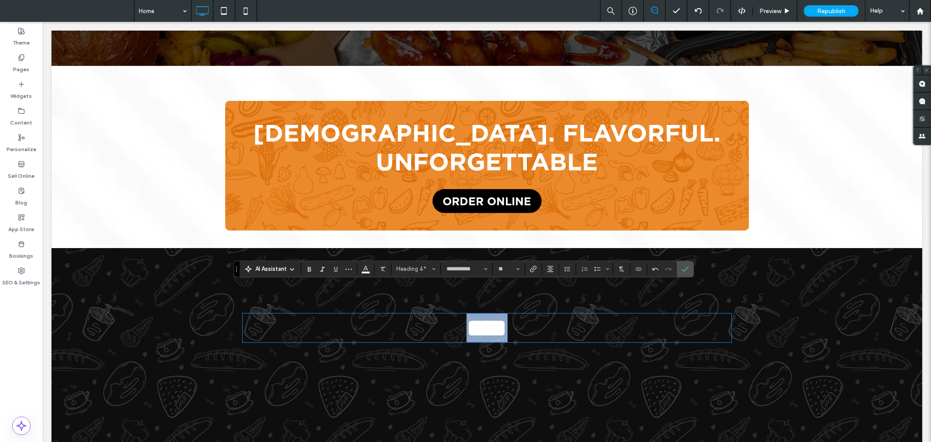
click at [570, 313] on h4 "****" at bounding box center [486, 327] width 489 height 29
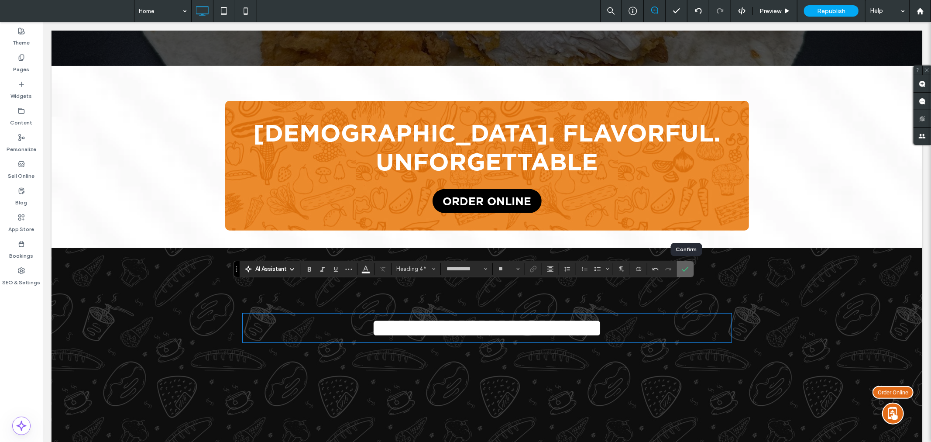
click at [692, 267] on label "Confirm" at bounding box center [685, 269] width 13 height 16
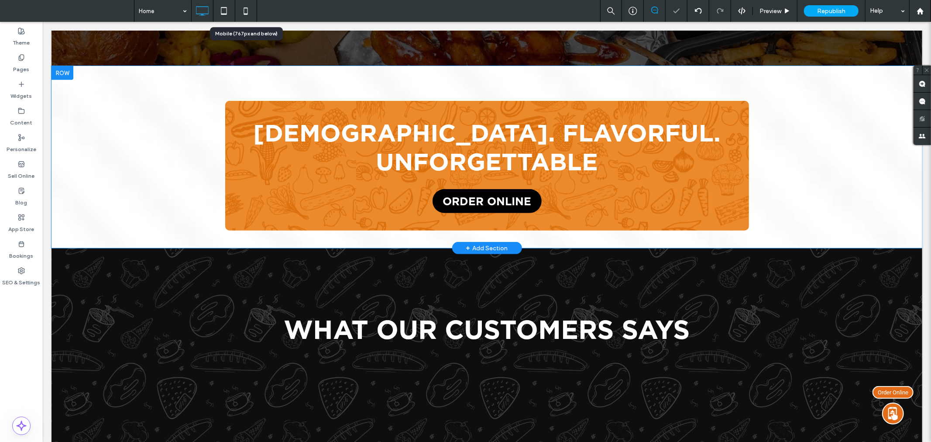
click at [247, 12] on use at bounding box center [246, 10] width 4 height 7
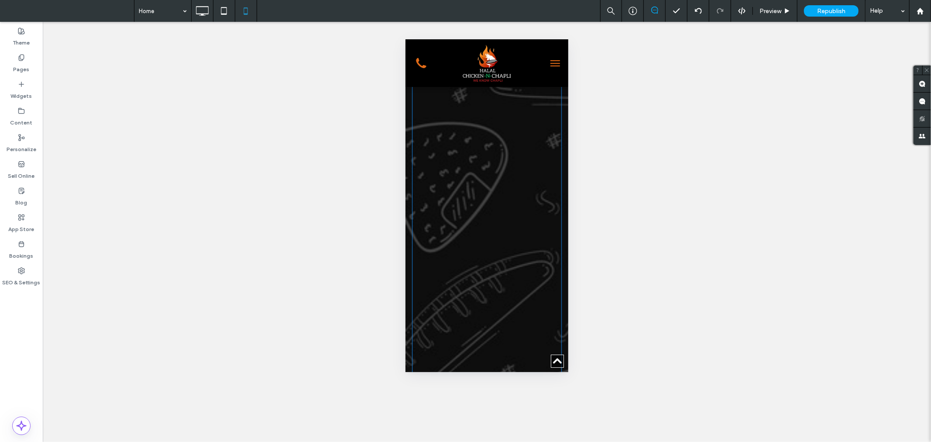
scroll to position [1067, 0]
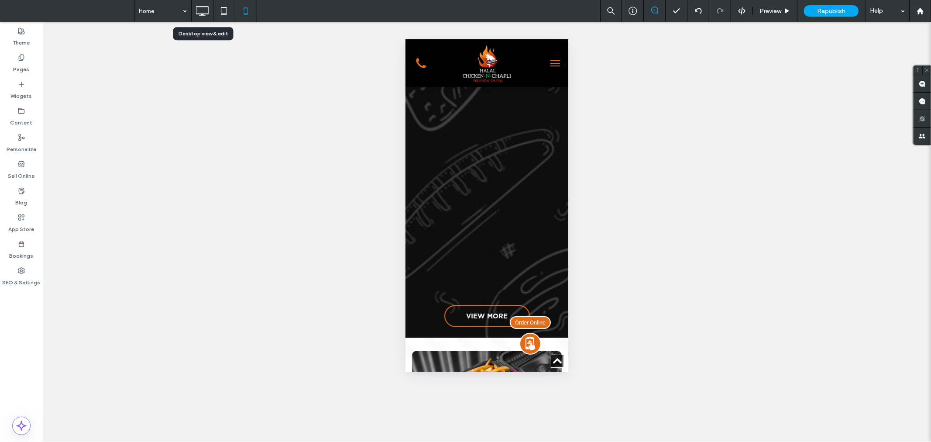
drag, startPoint x: 201, startPoint y: 12, endPoint x: 212, endPoint y: 12, distance: 10.5
click at [201, 12] on icon at bounding box center [201, 10] width 17 height 17
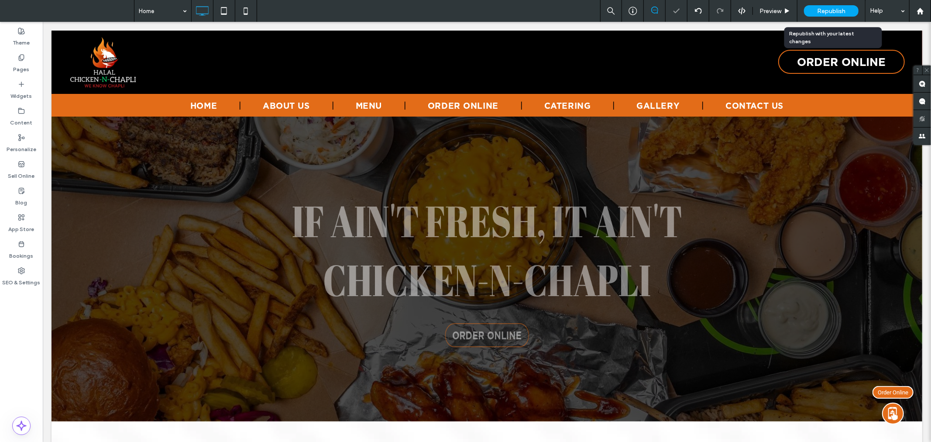
scroll to position [0, 0]
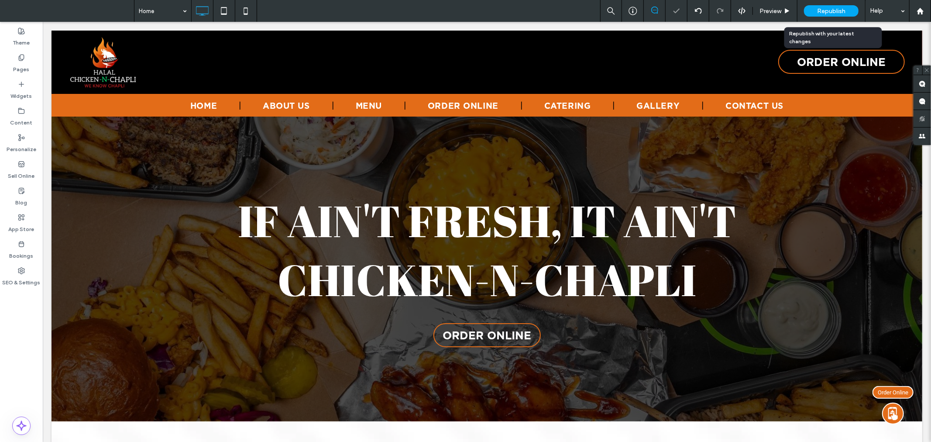
click at [822, 8] on span "Republish" at bounding box center [831, 10] width 28 height 7
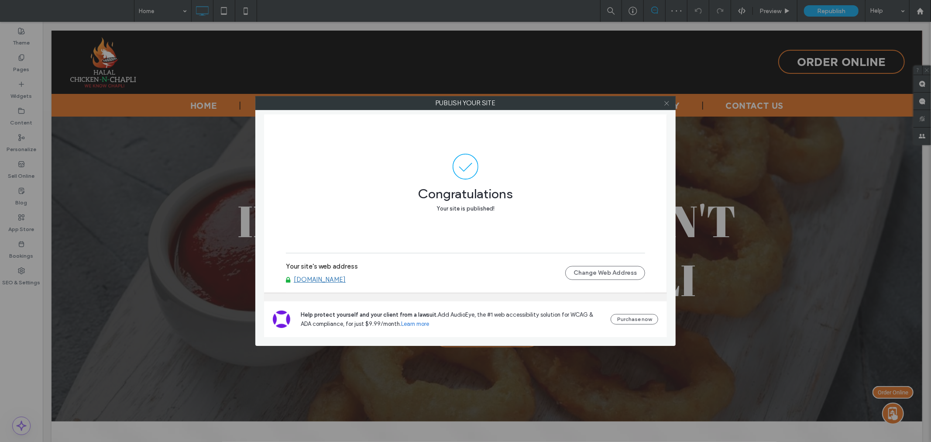
click at [666, 104] on icon at bounding box center [666, 103] width 7 height 7
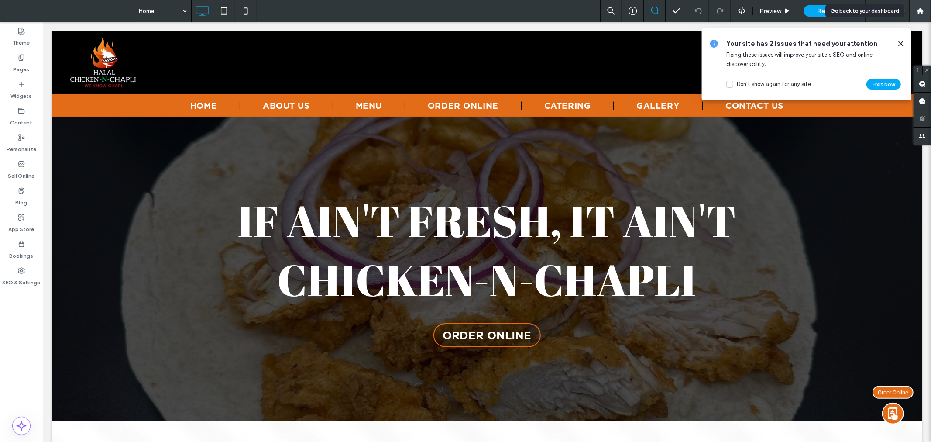
click at [920, 8] on use at bounding box center [920, 10] width 7 height 7
